Goal: Information Seeking & Learning: Learn about a topic

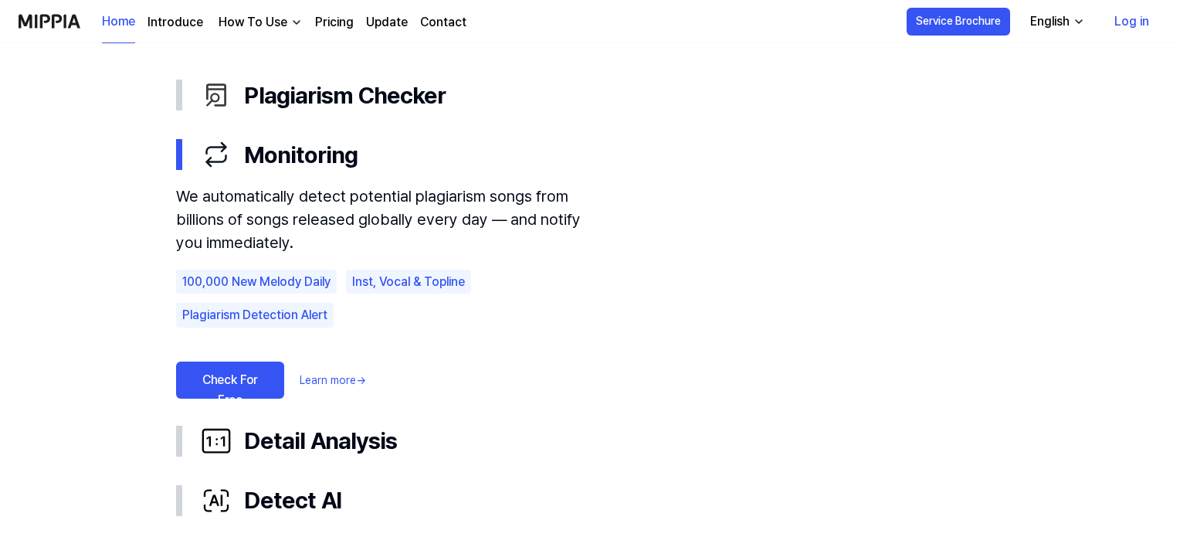
scroll to position [849, 0]
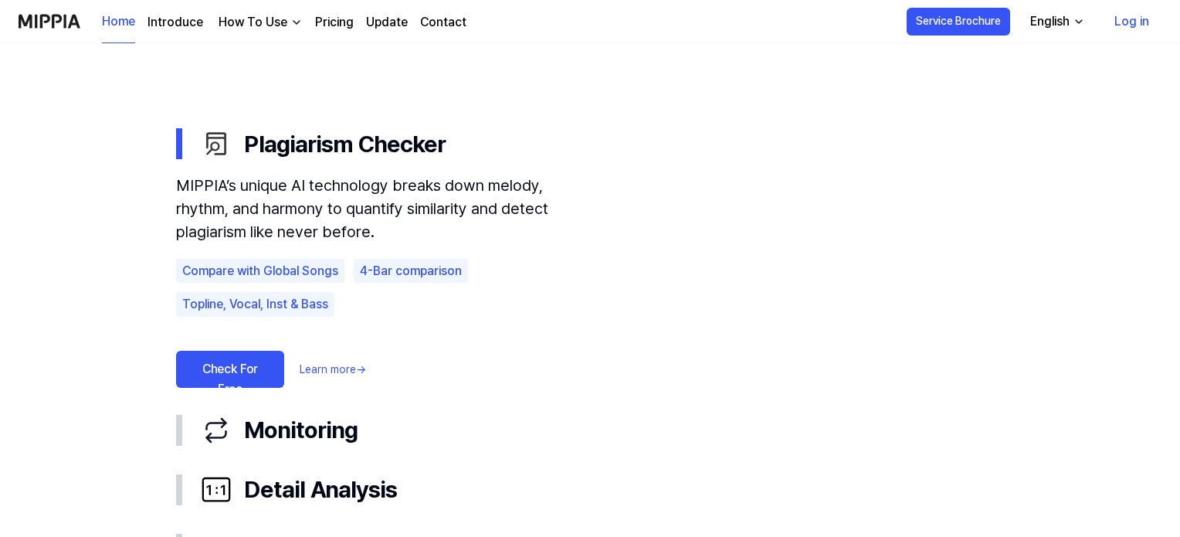
click at [282, 270] on div "Compare with Global Songs" at bounding box center [260, 271] width 168 height 25
click at [386, 272] on div "4-Bar comparison" at bounding box center [411, 271] width 114 height 25
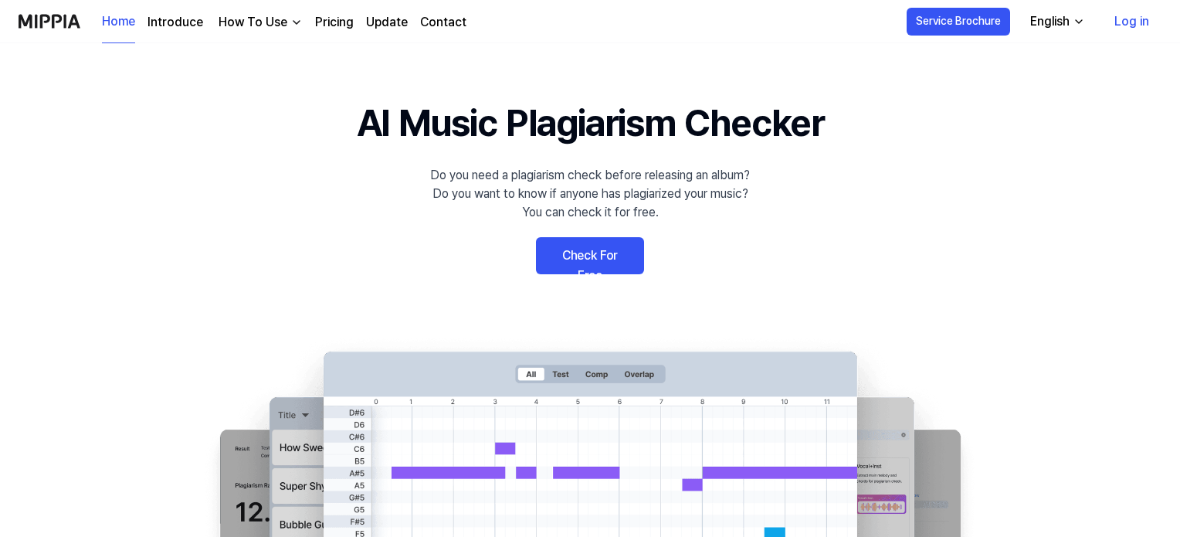
scroll to position [0, 0]
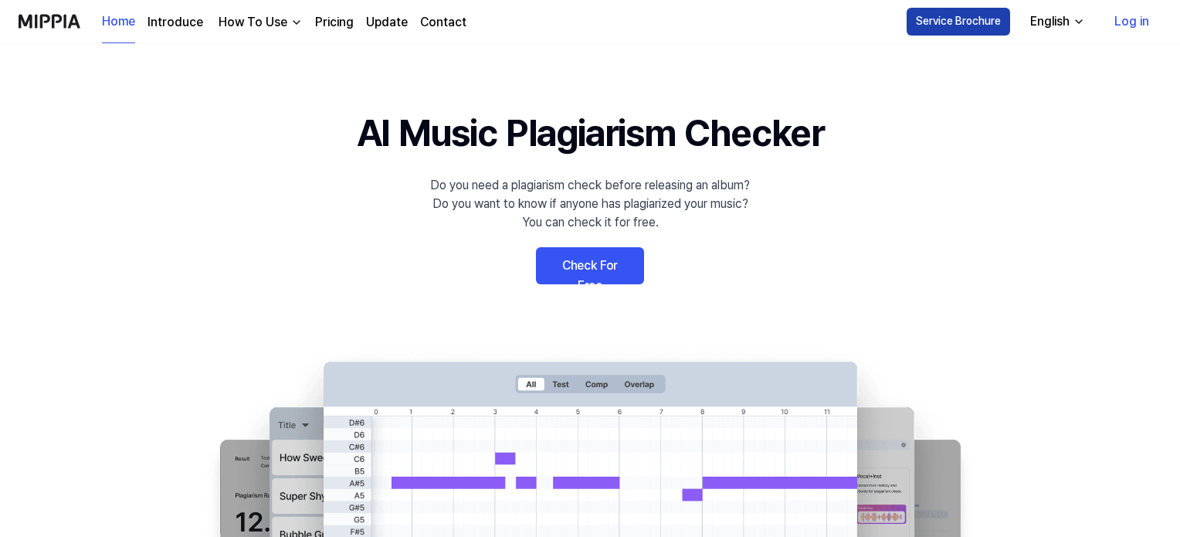
click at [913, 25] on button "Service Brochure" at bounding box center [958, 22] width 103 height 28
click at [341, 28] on link "Pricing" at bounding box center [334, 22] width 39 height 19
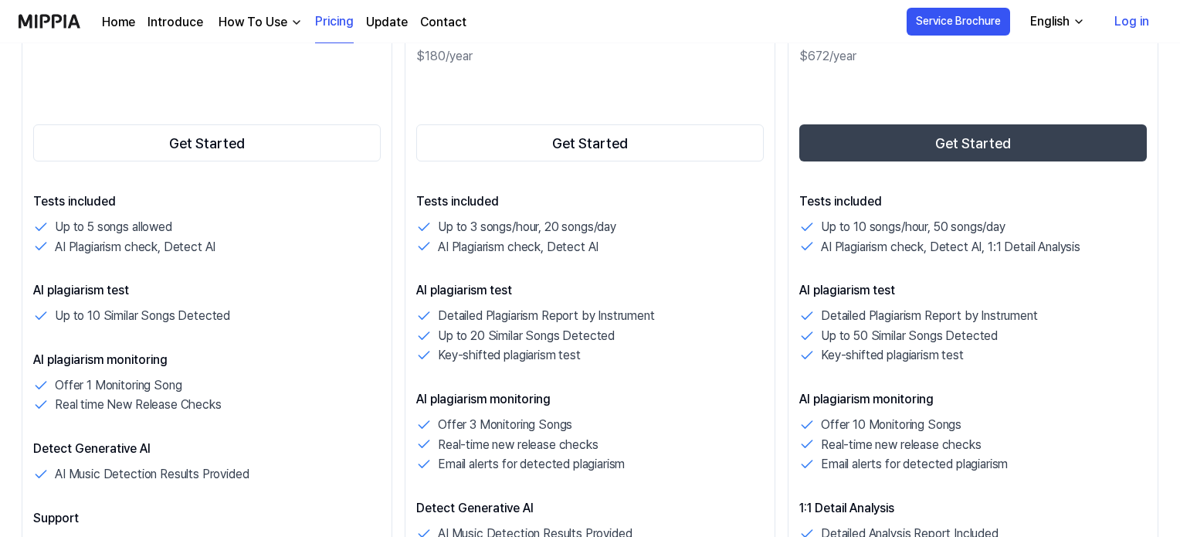
scroll to position [309, 0]
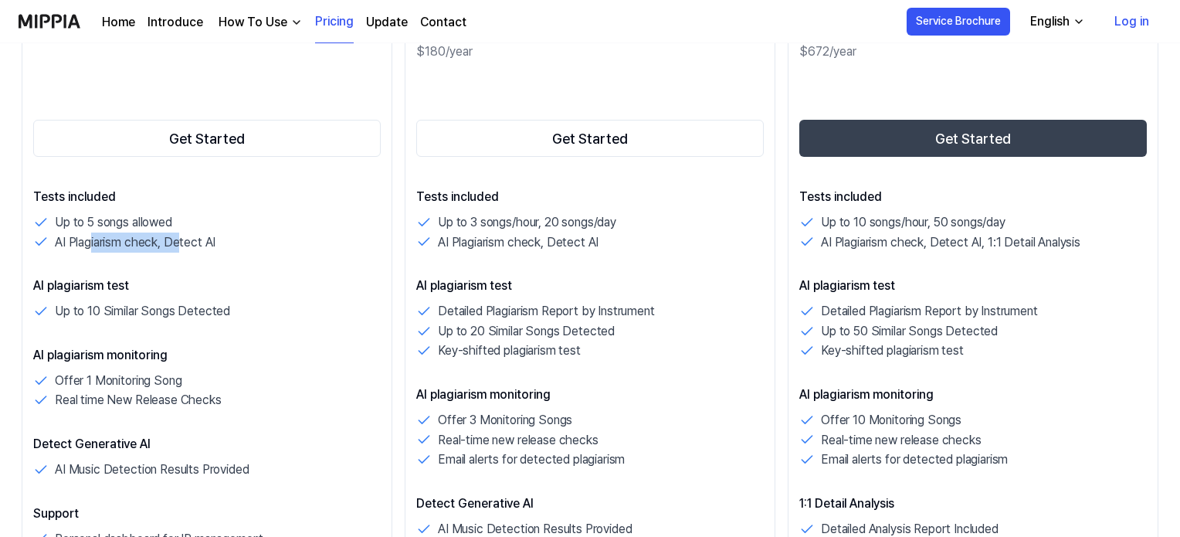
drag, startPoint x: 90, startPoint y: 243, endPoint x: 178, endPoint y: 249, distance: 88.2
click at [178, 249] on p "AI Plagiarism check, Detect AI" at bounding box center [135, 242] width 161 height 20
drag, startPoint x: 73, startPoint y: 314, endPoint x: 194, endPoint y: 308, distance: 120.6
click at [194, 308] on p "Up to 10 Similar Songs Detected" at bounding box center [142, 311] width 175 height 20
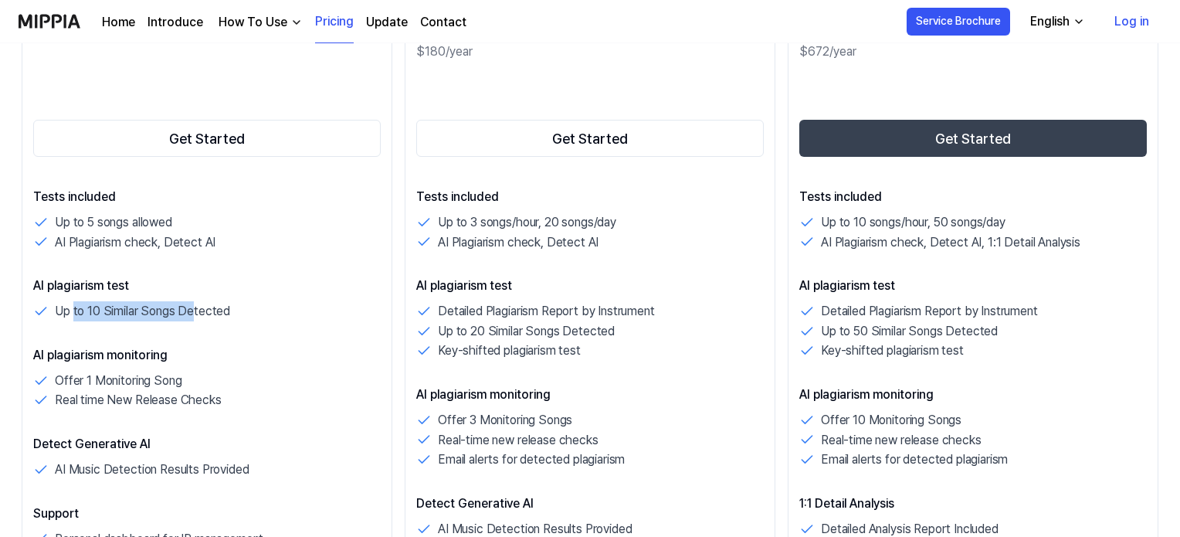
click at [194, 308] on p "Up to 10 Similar Songs Detected" at bounding box center [142, 311] width 175 height 20
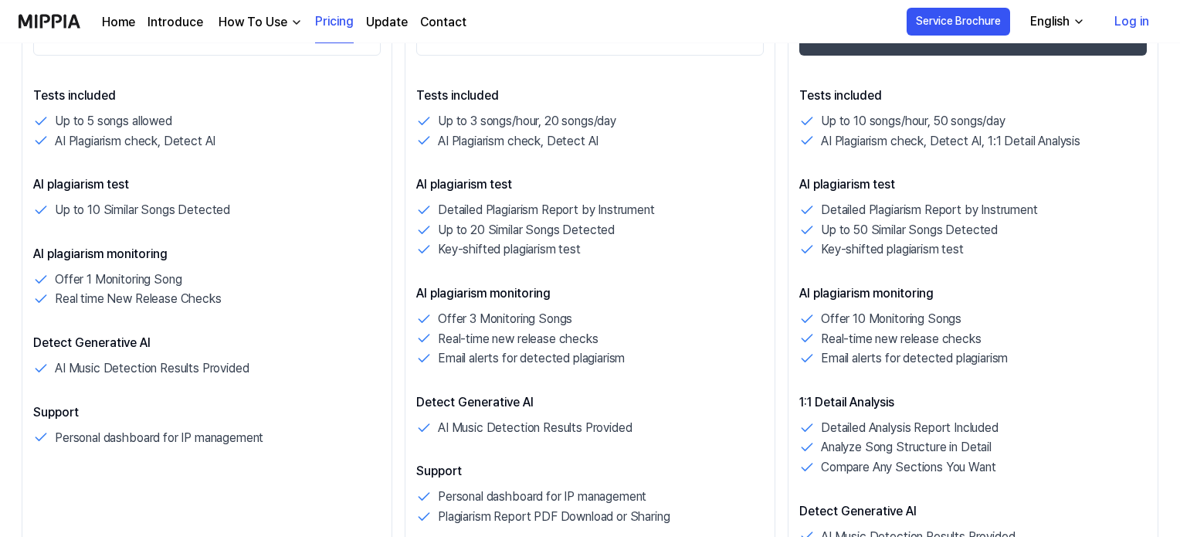
scroll to position [463, 0]
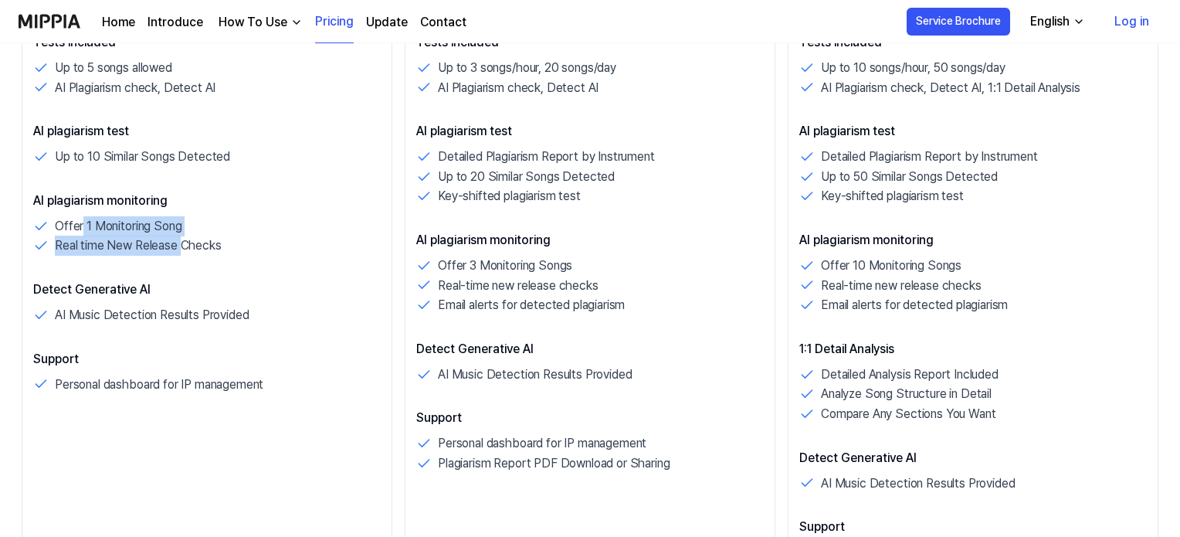
drag, startPoint x: 80, startPoint y: 225, endPoint x: 184, endPoint y: 246, distance: 105.6
click at [184, 246] on div "Offer 1 Monitoring Song Real time New Release Checks" at bounding box center [207, 235] width 348 height 39
click at [184, 246] on p "Real time New Release Checks" at bounding box center [138, 246] width 167 height 20
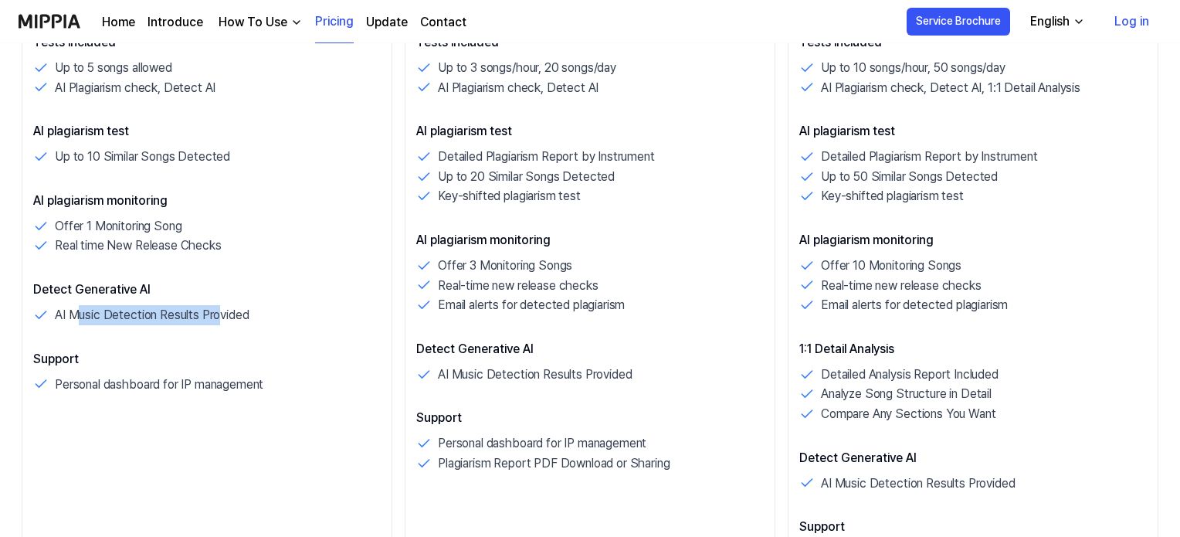
drag, startPoint x: 77, startPoint y: 311, endPoint x: 222, endPoint y: 315, distance: 145.2
click at [222, 315] on p "AI Music Detection Results Provided" at bounding box center [152, 315] width 194 height 20
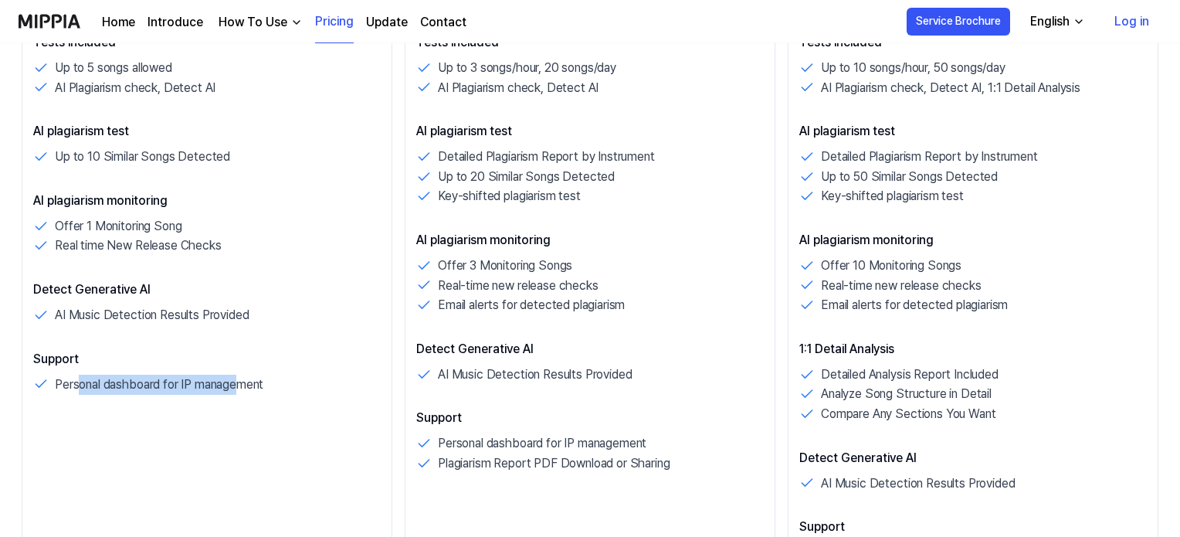
drag, startPoint x: 82, startPoint y: 386, endPoint x: 243, endPoint y: 386, distance: 161.4
click at [243, 386] on p "Personal dashboard for IP management" at bounding box center [159, 385] width 209 height 20
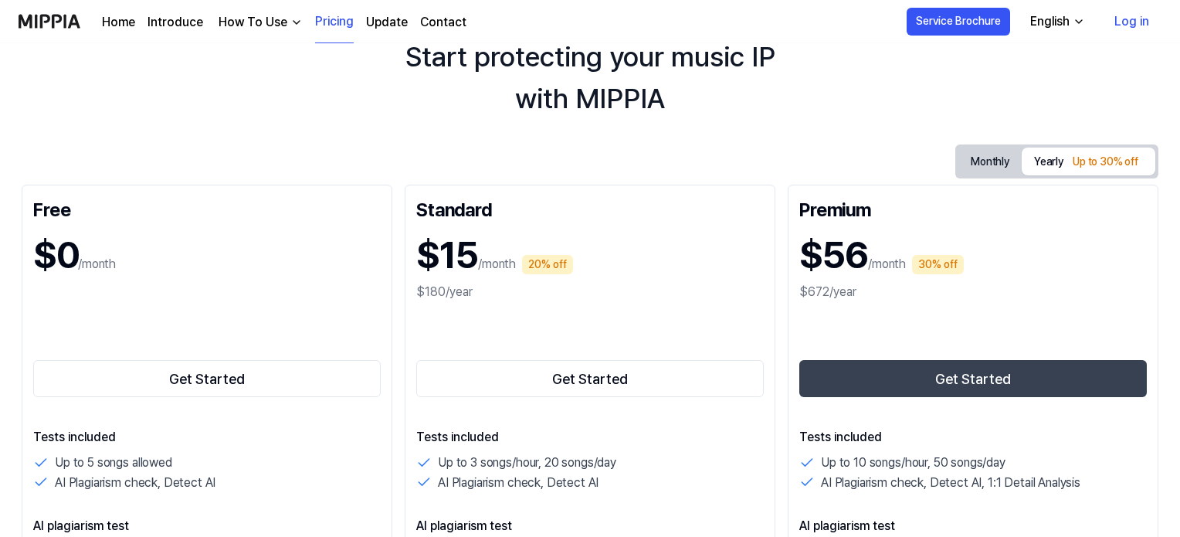
scroll to position [77, 0]
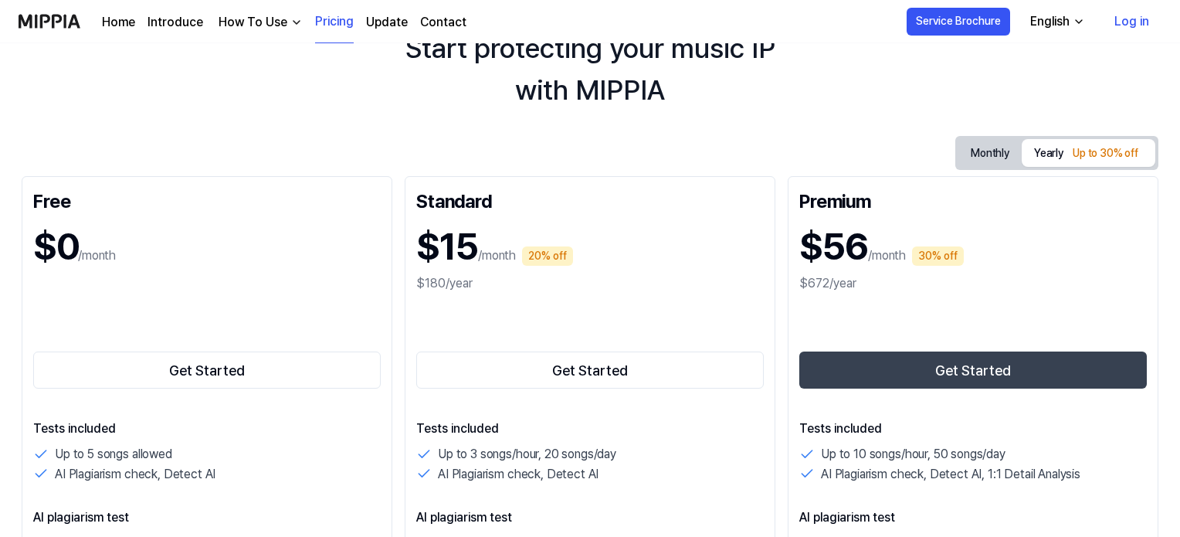
click at [1022, 149] on button "Yearly Up to 30% off" at bounding box center [1089, 153] width 134 height 28
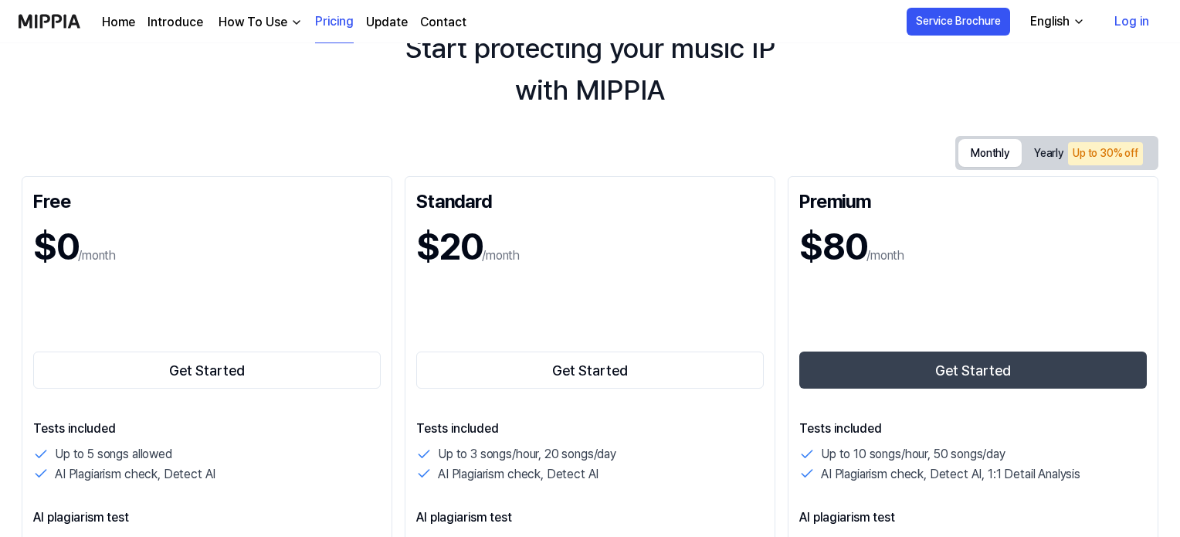
click at [988, 151] on button "Monthly" at bounding box center [989, 153] width 63 height 28
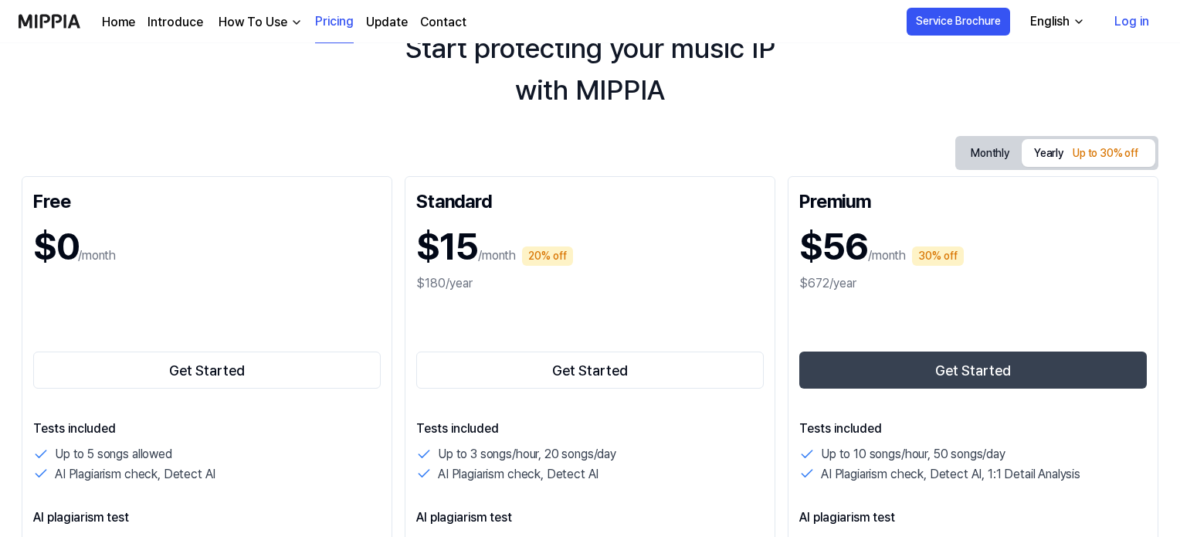
click at [1087, 147] on div "Up to 30% off" at bounding box center [1105, 153] width 75 height 23
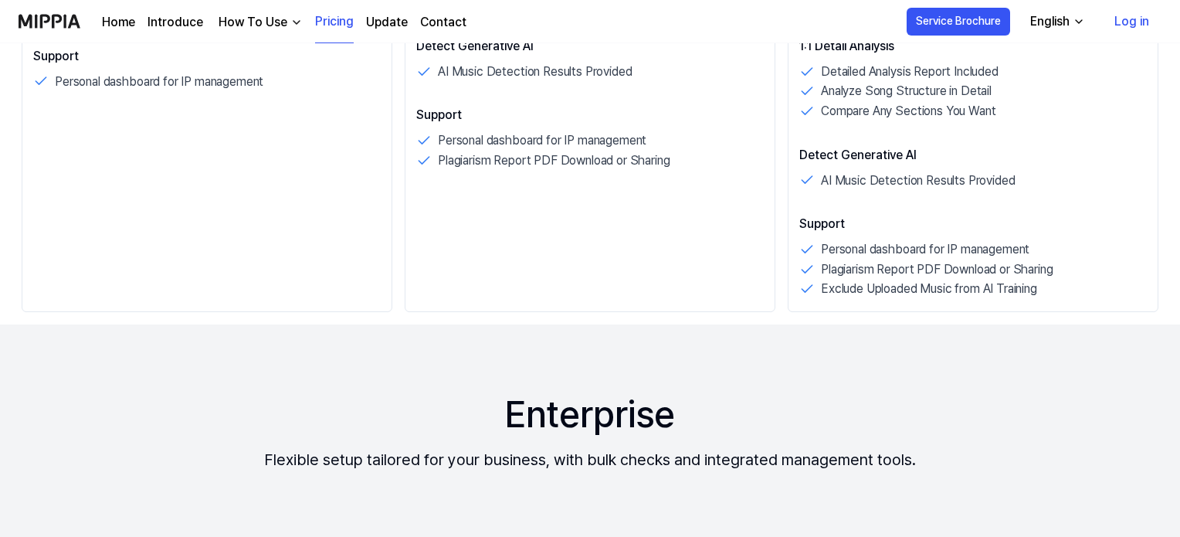
scroll to position [772, 0]
